Goal: Check status: Check status

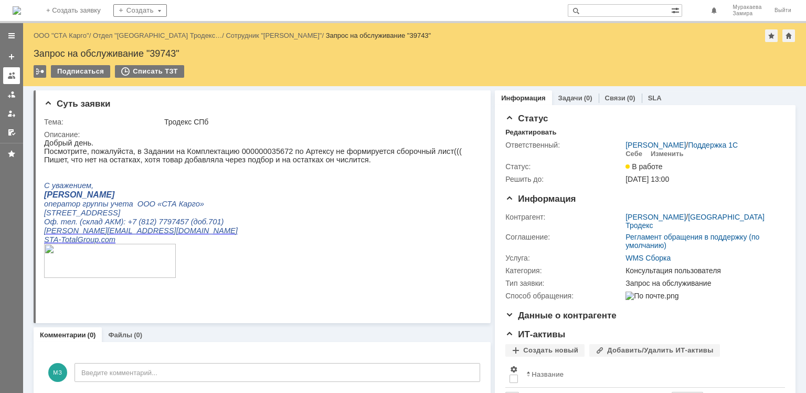
click at [14, 74] on div at bounding box center [11, 75] width 8 height 8
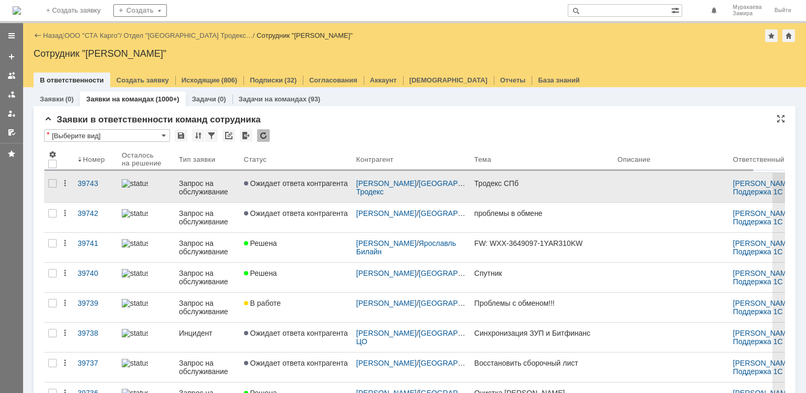
click at [202, 183] on div "Запрос на обслуживание" at bounding box center [207, 187] width 57 height 17
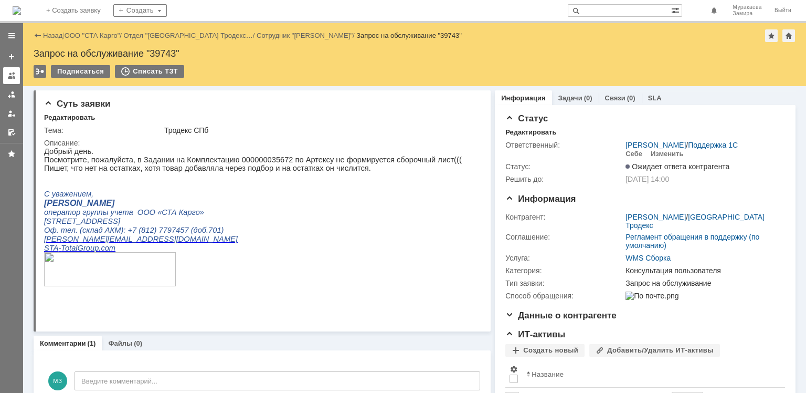
click at [13, 72] on div at bounding box center [11, 75] width 8 height 8
